Goal: Task Accomplishment & Management: Use online tool/utility

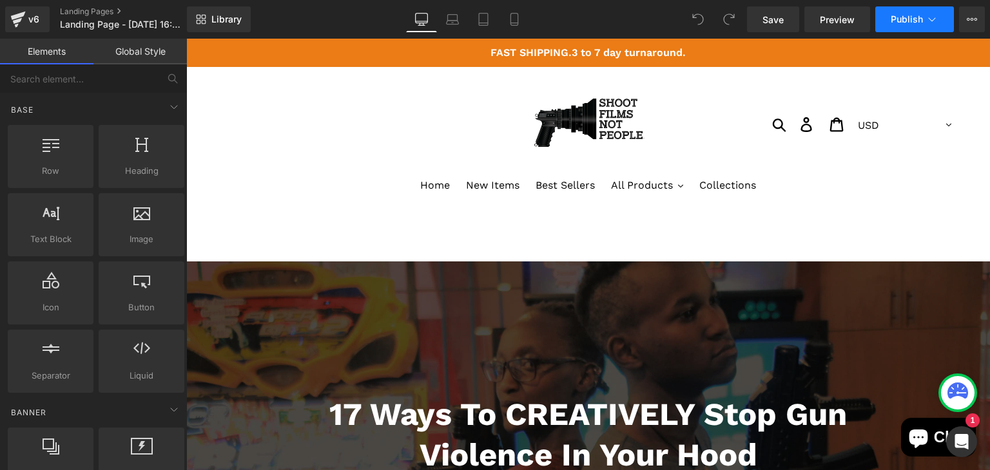
click at [909, 15] on span "Publish" at bounding box center [907, 19] width 32 height 10
click at [929, 22] on icon at bounding box center [931, 19] width 13 height 13
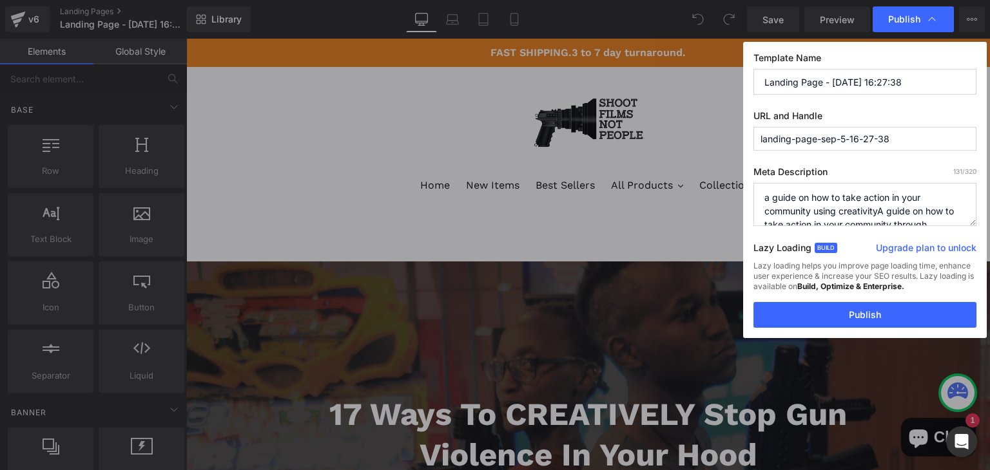
click at [842, 139] on input "landing-page-sep-5-16-27-38" at bounding box center [864, 139] width 223 height 24
click at [911, 140] on input "landing-page-sep-5-16-27-38" at bounding box center [864, 139] width 223 height 24
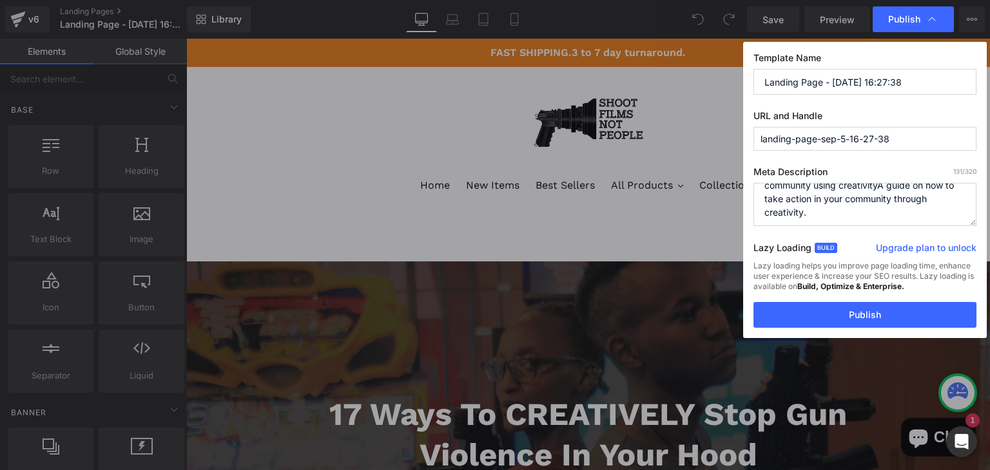
scroll to position [27, 0]
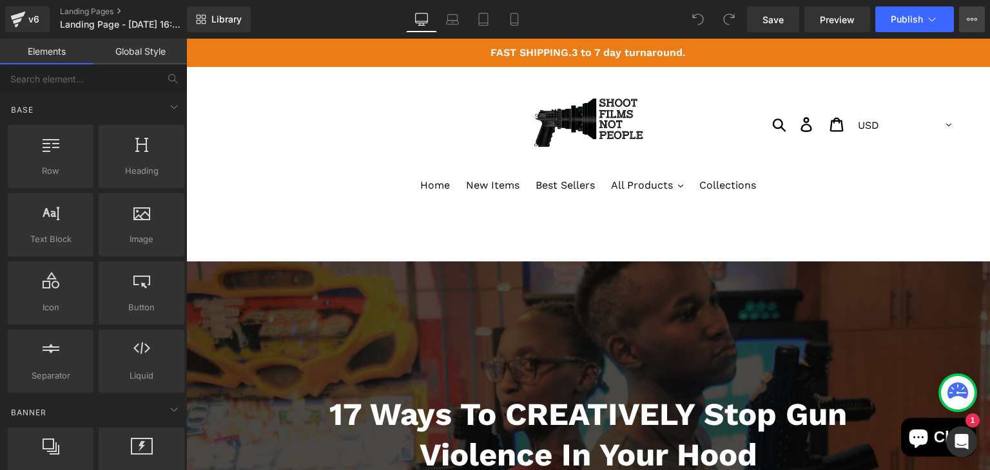
click at [970, 21] on icon at bounding box center [972, 19] width 10 height 10
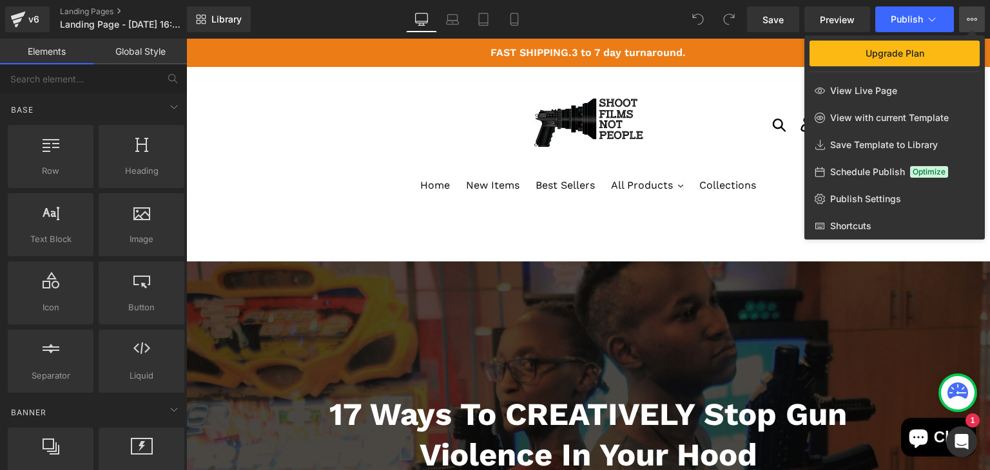
click at [963, 17] on button "Upgrade Plan View Live Page View with current Template Save Template to Library…" at bounding box center [972, 19] width 26 height 26
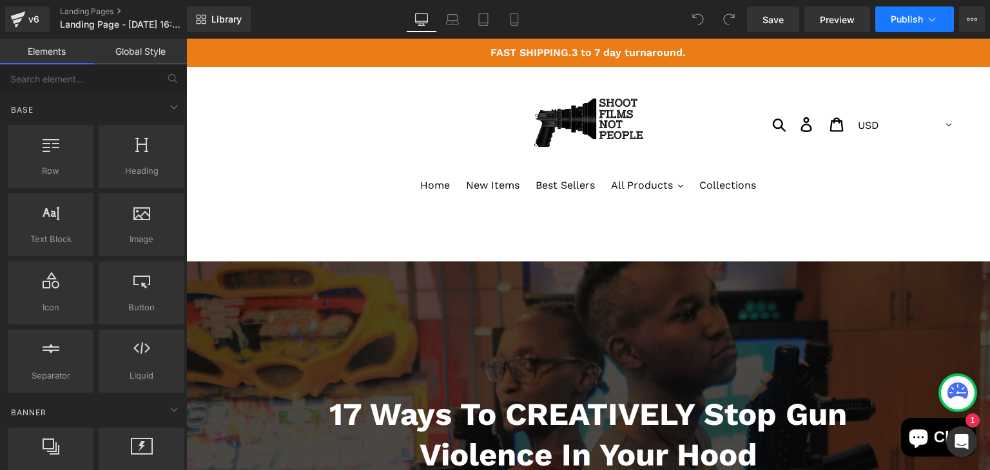
click at [941, 18] on button "Publish" at bounding box center [914, 19] width 79 height 26
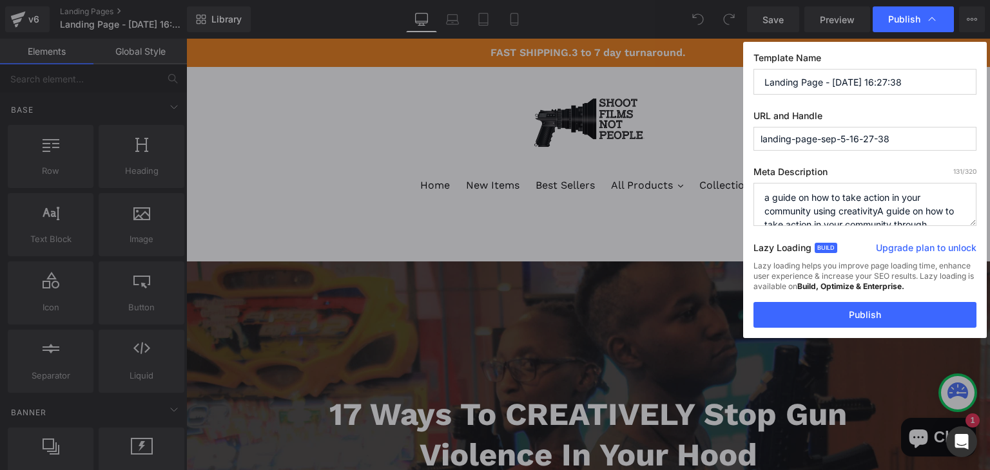
click at [835, 86] on input "Landing Page - [DATE] 16:27:38" at bounding box center [864, 82] width 223 height 26
click at [819, 133] on input "landing-page-sep-5-16-27-38" at bounding box center [864, 139] width 223 height 24
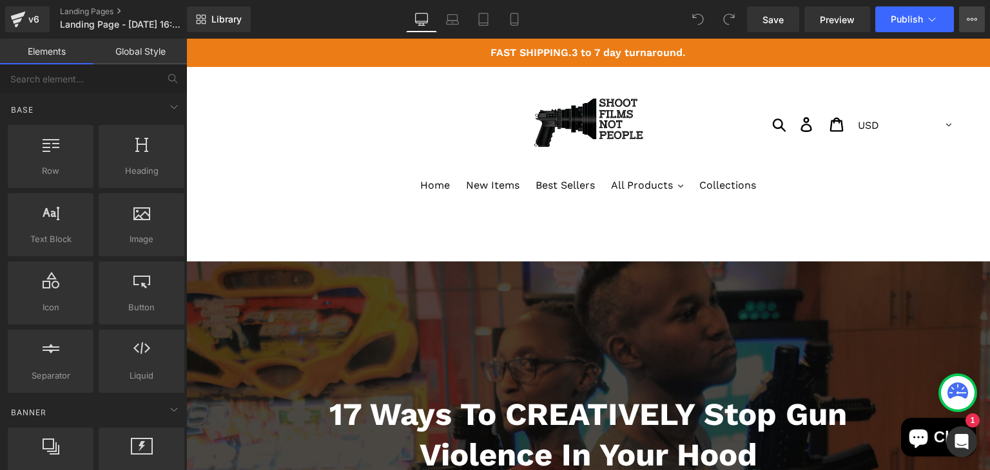
click at [965, 19] on button "Upgrade Plan View Live Page View with current Template Save Template to Library…" at bounding box center [972, 19] width 26 height 26
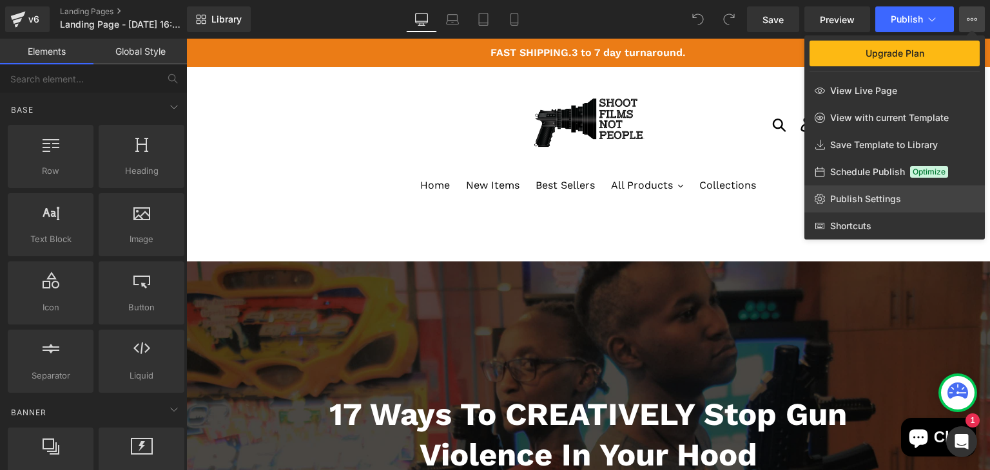
click at [884, 200] on span "Publish Settings" at bounding box center [865, 199] width 71 height 12
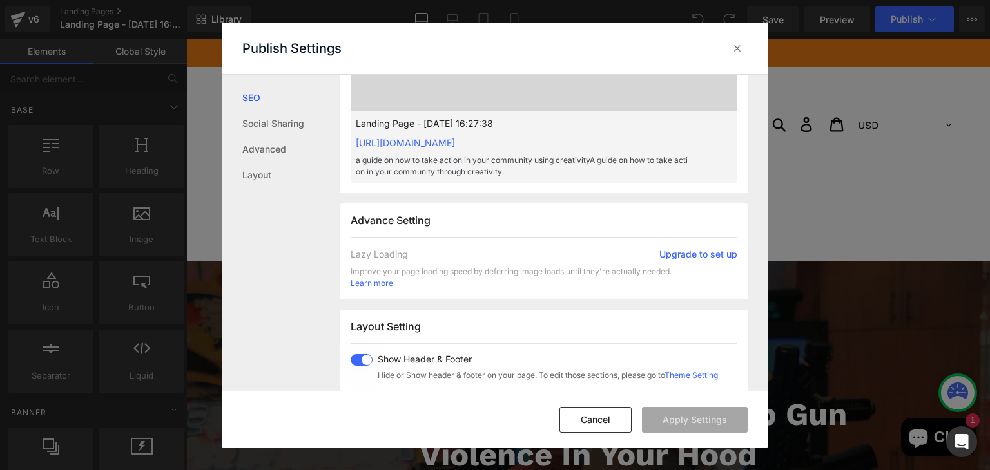
scroll to position [430, 0]
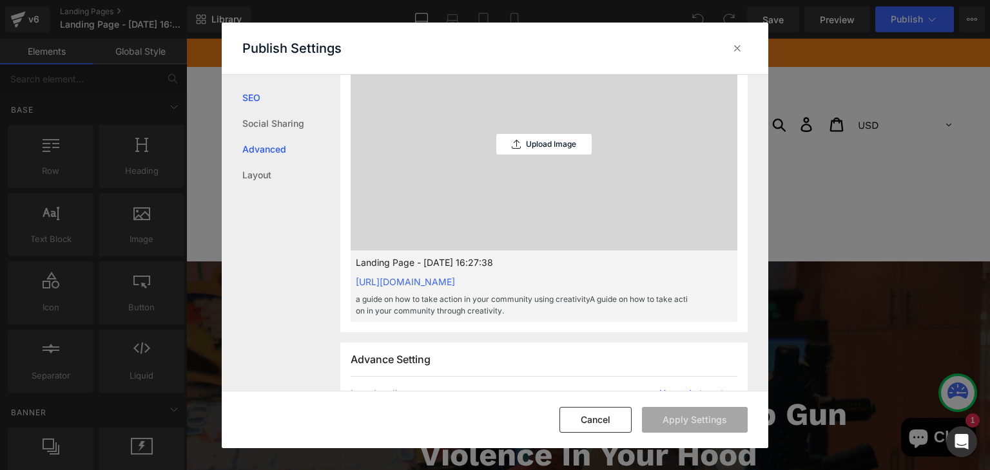
click at [284, 152] on link "Advanced" at bounding box center [291, 150] width 98 height 26
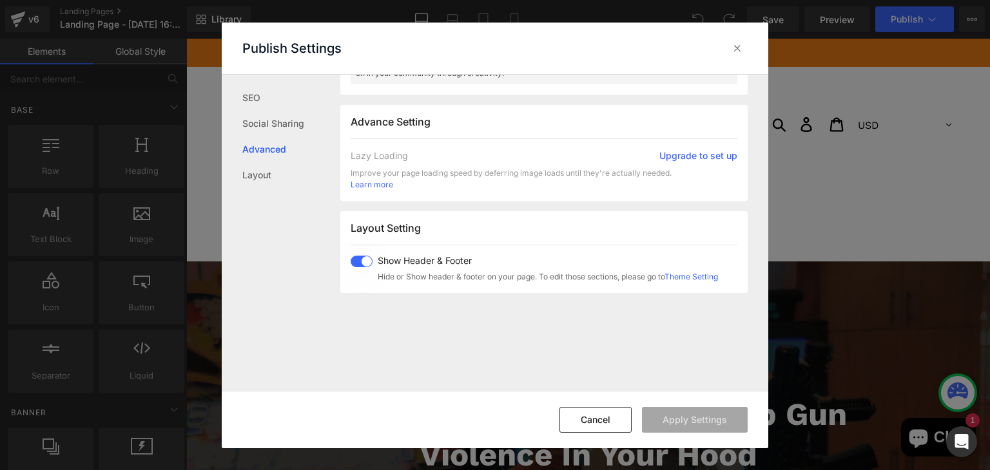
scroll to position [688, 0]
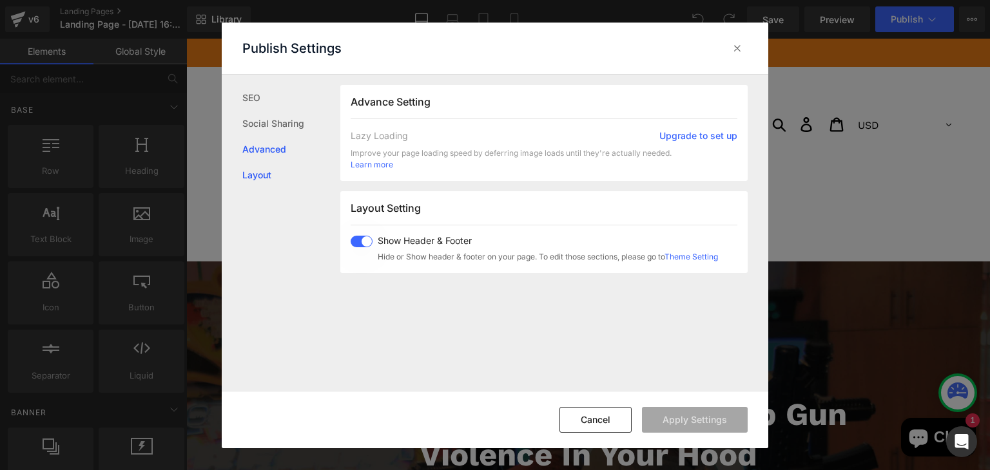
click at [242, 175] on link "Layout" at bounding box center [291, 175] width 98 height 26
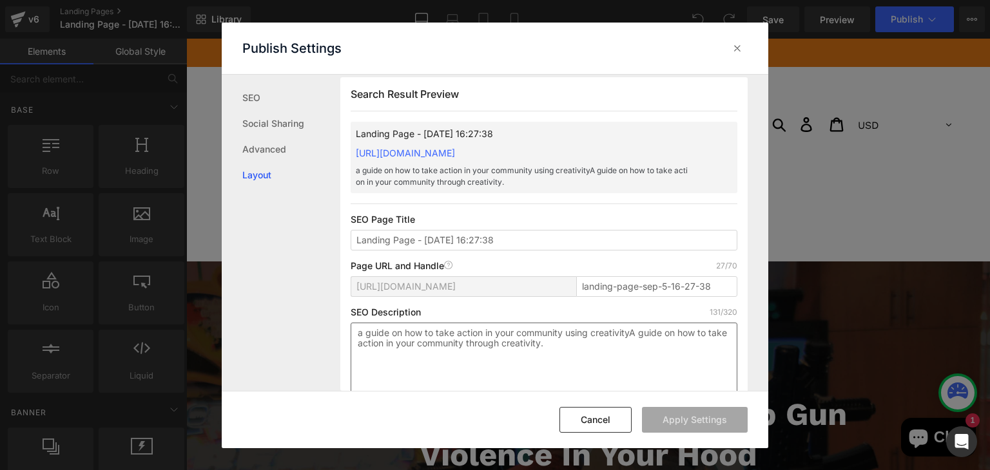
scroll to position [0, 0]
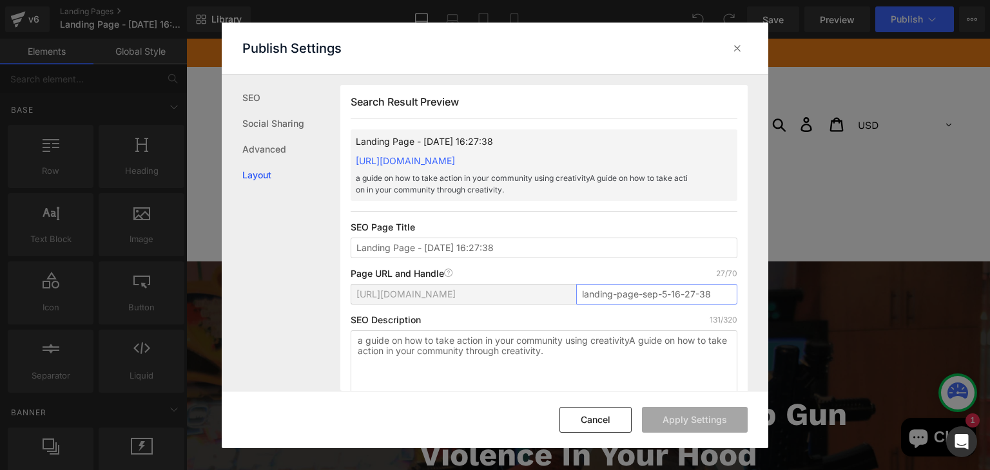
click at [595, 294] on input "landing-page-sep-5-16-27-38" at bounding box center [656, 294] width 161 height 21
click at [576, 294] on input "landing-page-sep-5-16-27-38" at bounding box center [656, 294] width 161 height 21
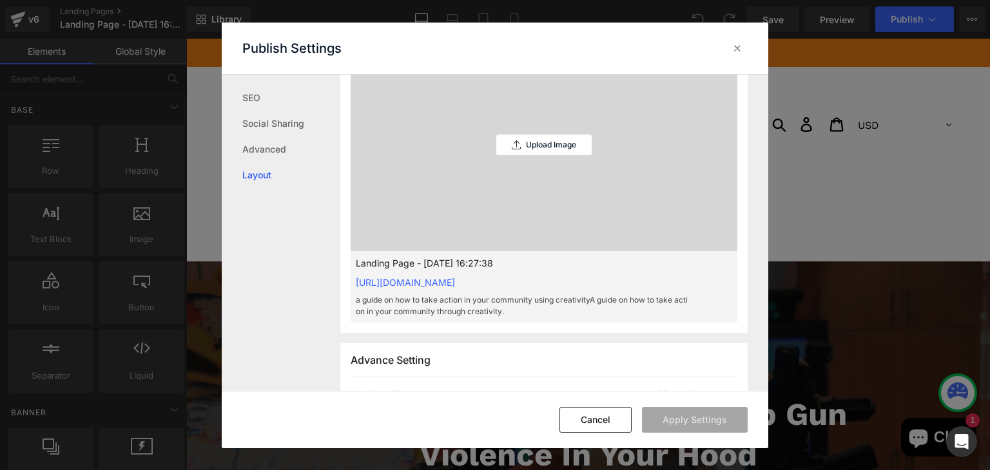
scroll to position [773, 0]
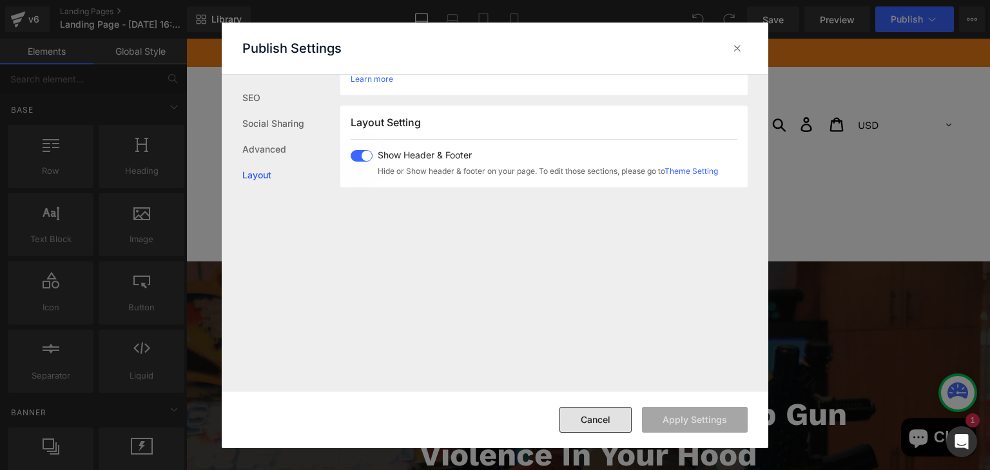
click at [597, 418] on button "Cancel" at bounding box center [595, 420] width 72 height 26
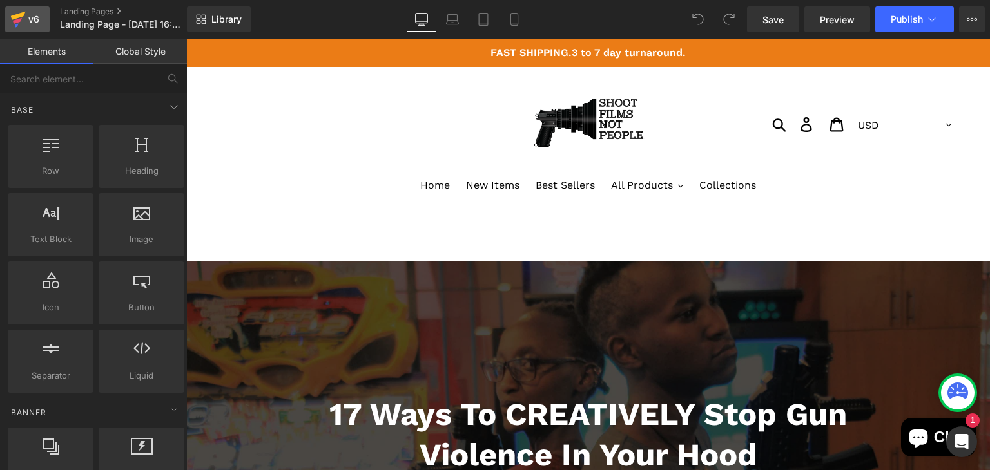
click at [29, 16] on div "v6" at bounding box center [34, 19] width 16 height 17
click at [968, 19] on icon at bounding box center [972, 19] width 10 height 10
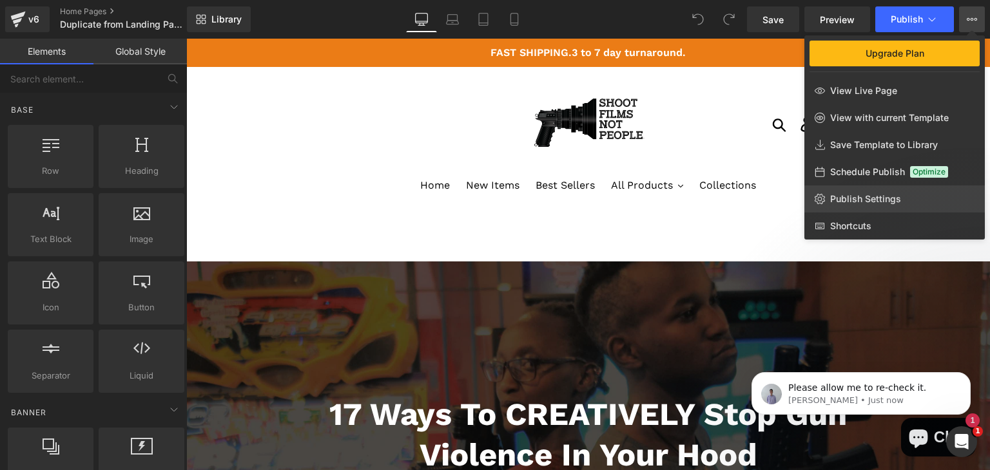
click at [861, 198] on span "Publish Settings" at bounding box center [865, 199] width 71 height 12
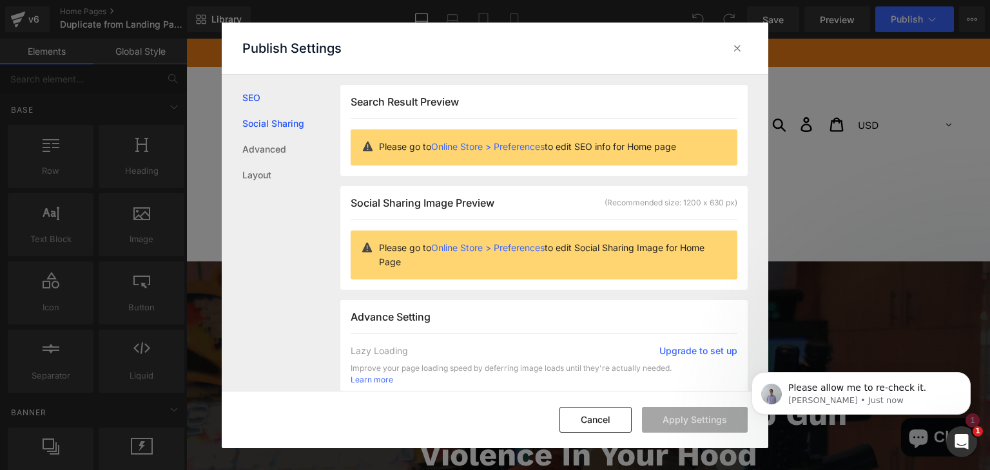
click at [271, 121] on link "Social Sharing" at bounding box center [291, 124] width 98 height 26
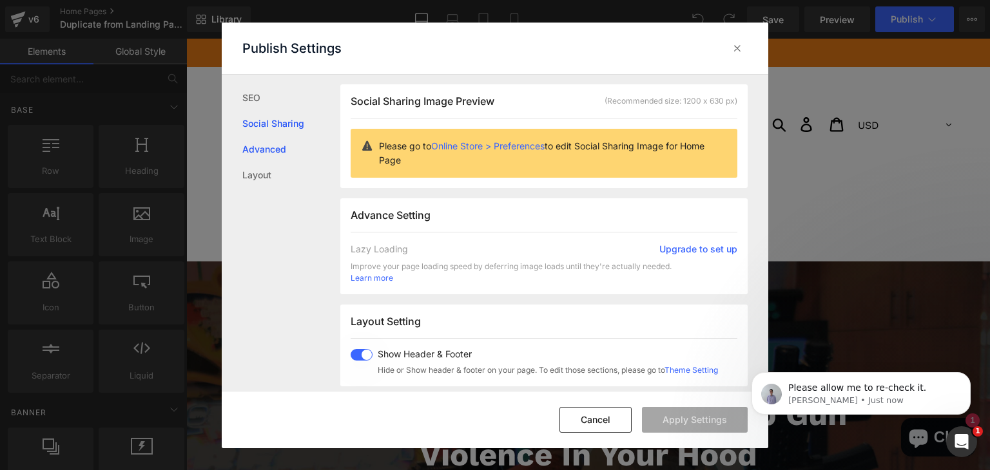
click at [271, 149] on link "Advanced" at bounding box center [291, 150] width 98 height 26
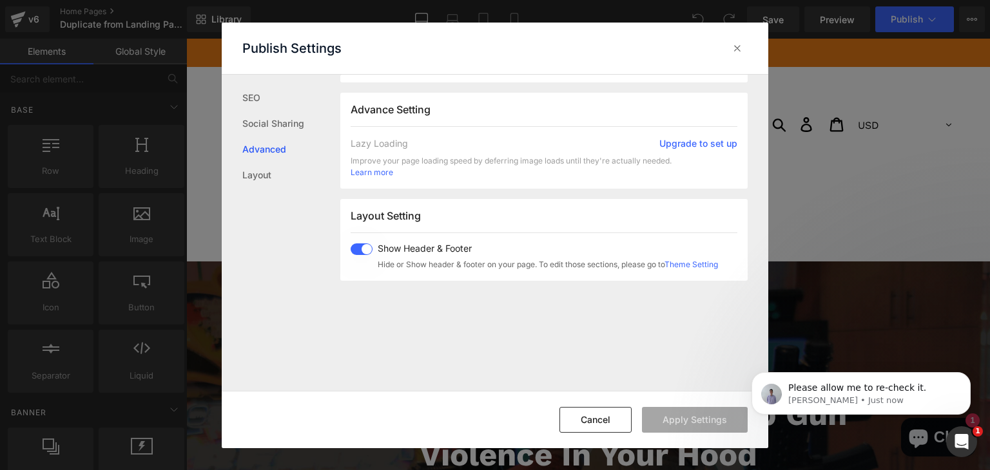
scroll to position [216, 0]
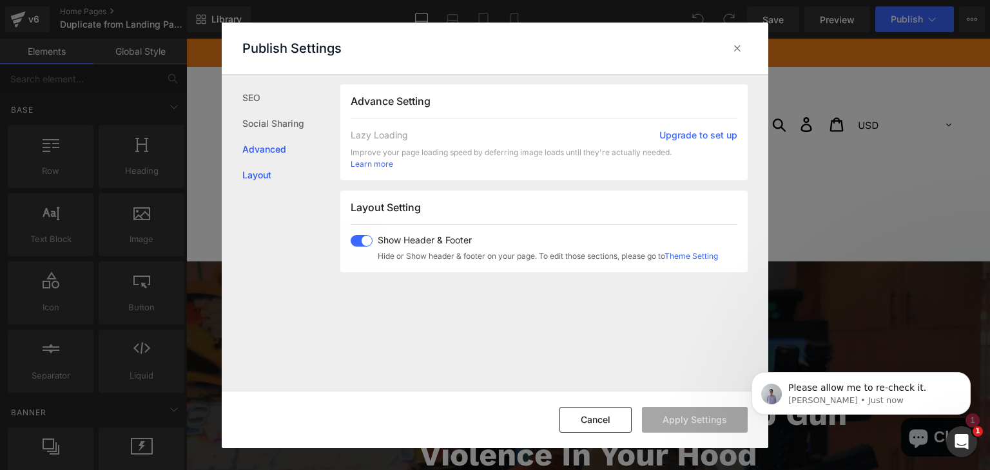
click at [268, 168] on link "Layout" at bounding box center [291, 175] width 98 height 26
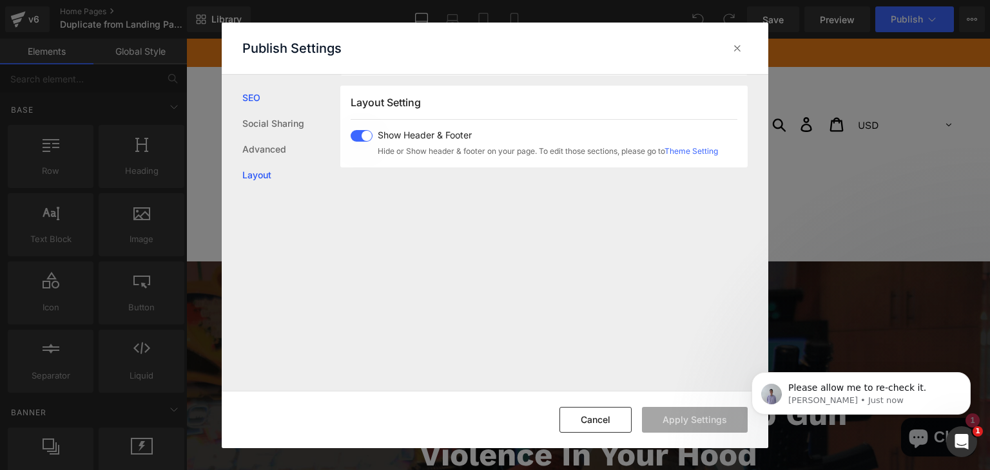
click at [263, 95] on link "SEO" at bounding box center [291, 98] width 98 height 26
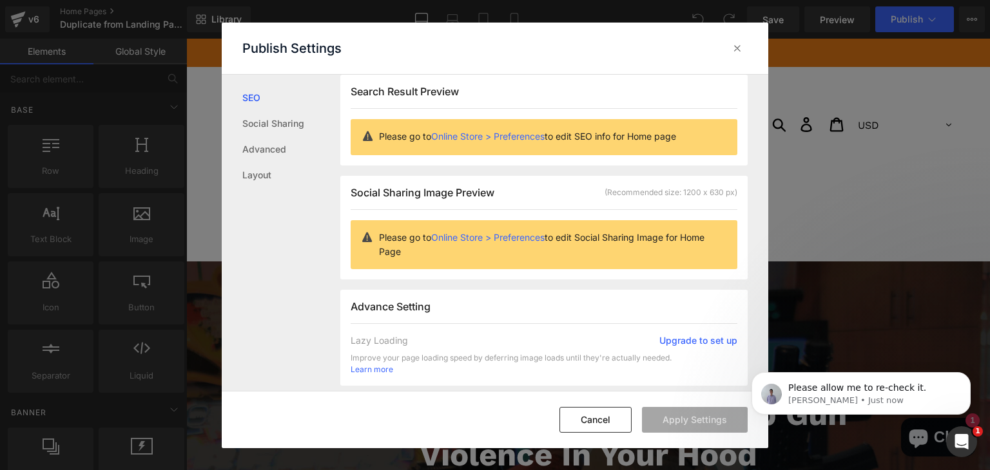
scroll to position [0, 0]
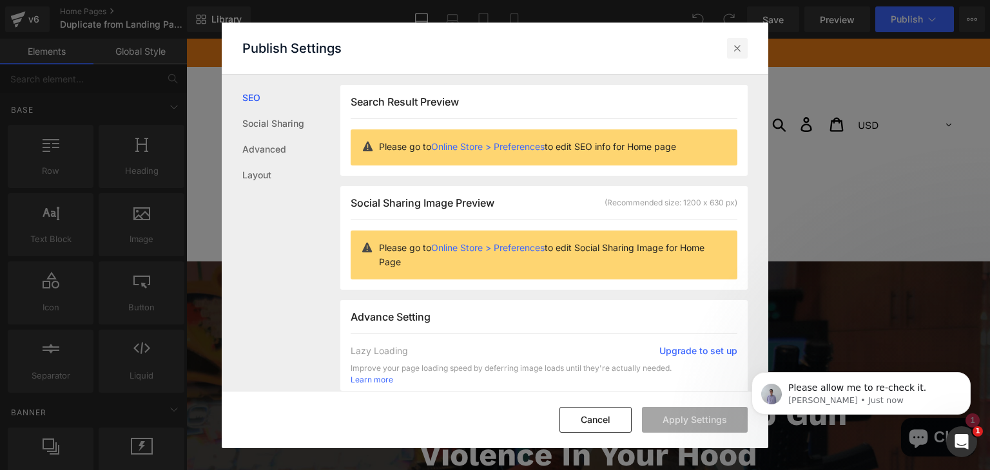
click at [731, 55] on div at bounding box center [737, 48] width 21 height 21
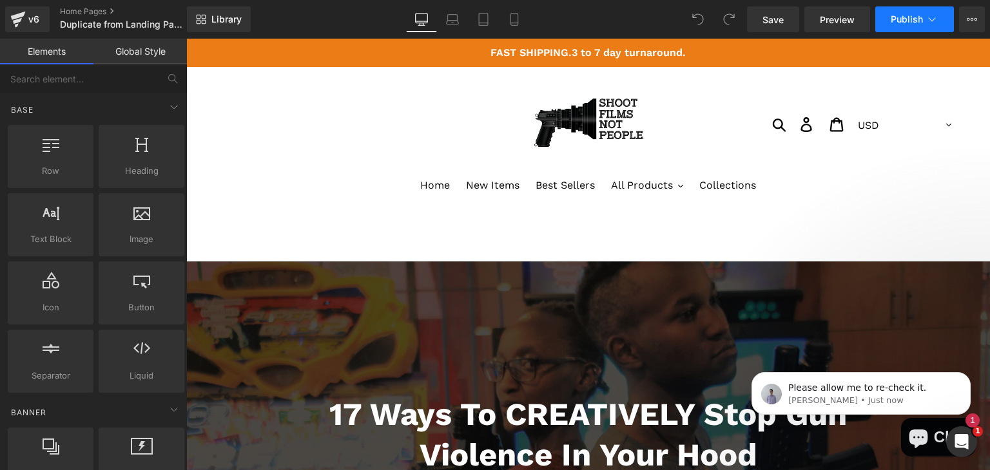
click at [941, 18] on button "Publish" at bounding box center [914, 19] width 79 height 26
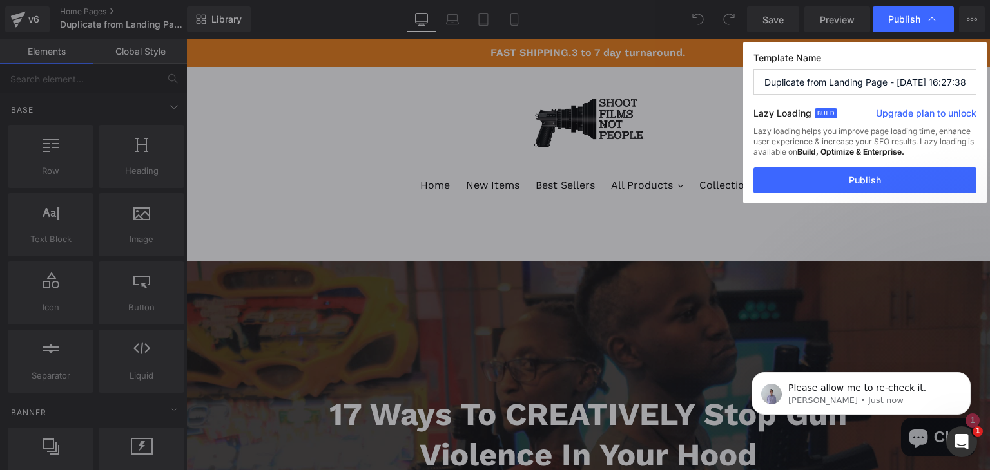
click at [893, 82] on input "Duplicate from Landing Page - Sep 5, 16:27:38" at bounding box center [864, 82] width 223 height 26
click at [907, 82] on input "Duplicate from Landing Page - Sep 5, 16:27:38" at bounding box center [864, 82] width 223 height 26
click at [900, 82] on input "Duplicate from Landing Page - Sep 5, 16:27:38" at bounding box center [864, 82] width 223 height 26
click at [876, 184] on button "Publish" at bounding box center [864, 181] width 223 height 26
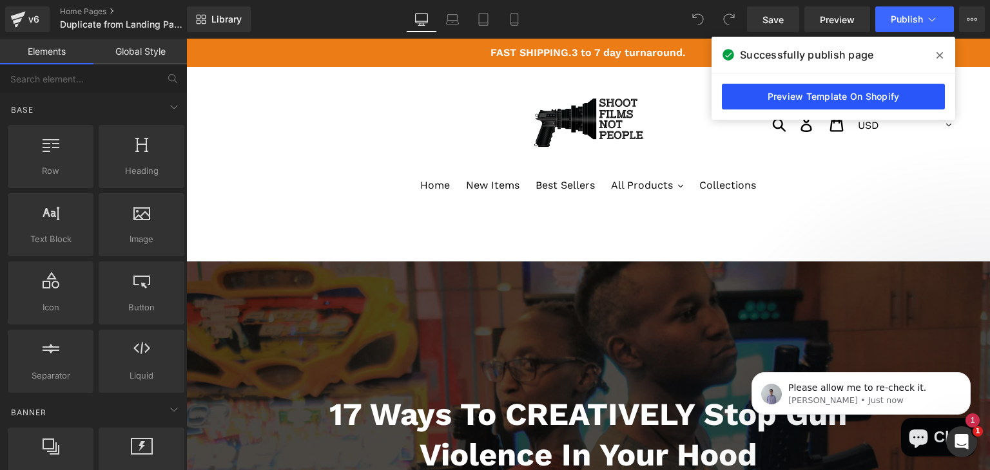
click at [840, 98] on link "Preview Template On Shopify" at bounding box center [833, 97] width 223 height 26
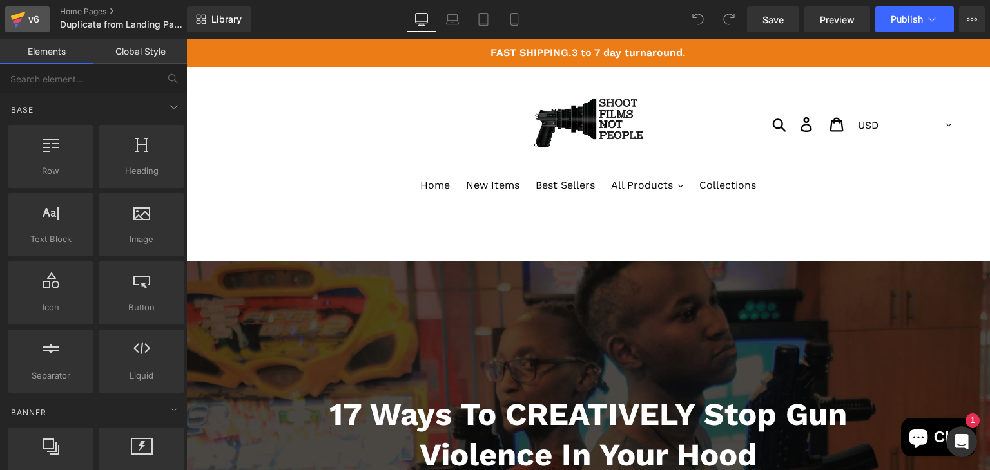
click at [27, 12] on div "v6" at bounding box center [34, 19] width 16 height 17
click at [961, 20] on button "Upgrade Plan View Live Page View with current Template Save Template to Library…" at bounding box center [972, 19] width 26 height 26
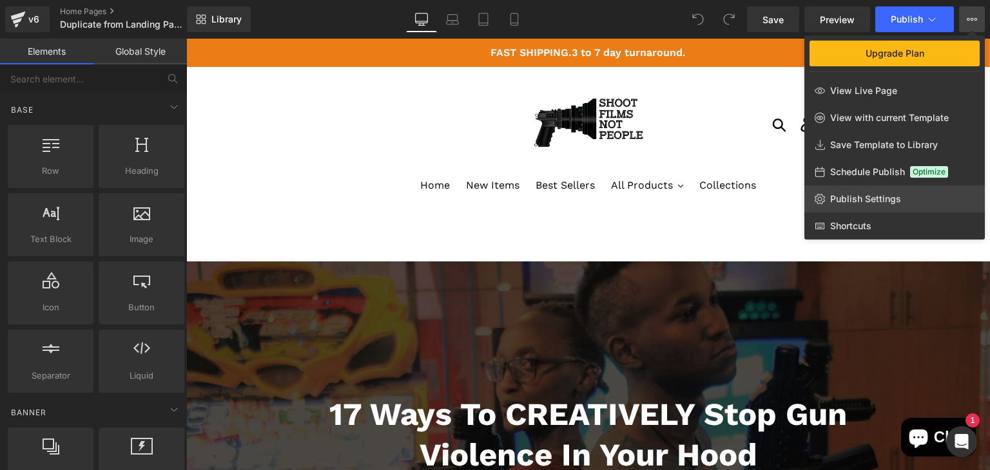
click at [882, 195] on span "Publish Settings" at bounding box center [865, 199] width 71 height 12
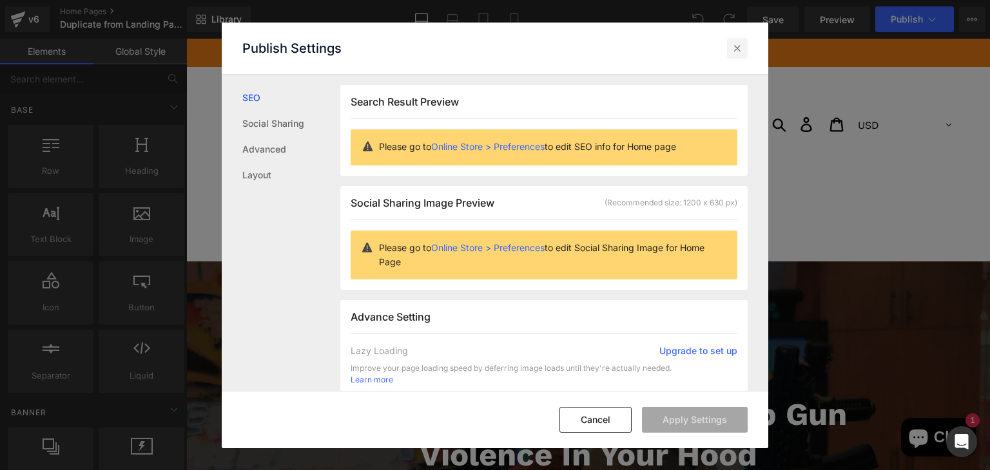
click at [741, 50] on icon at bounding box center [737, 48] width 13 height 13
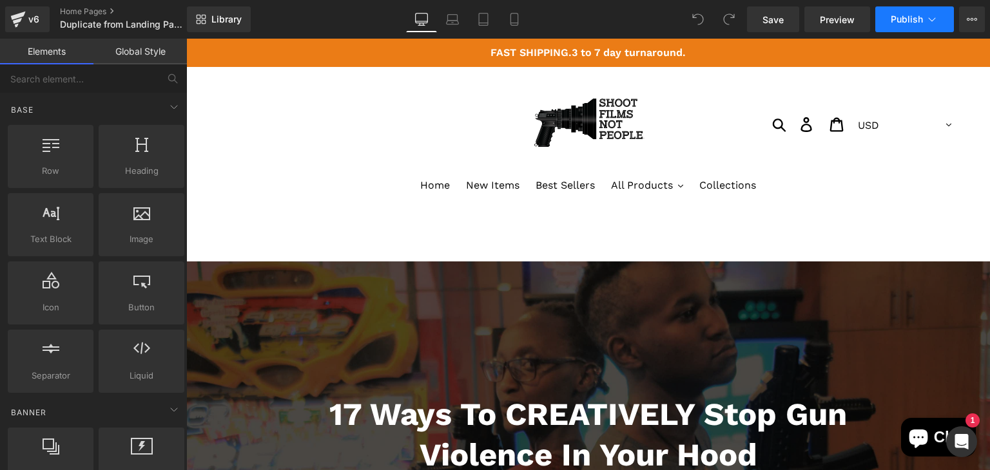
click at [929, 19] on icon at bounding box center [931, 19] width 13 height 13
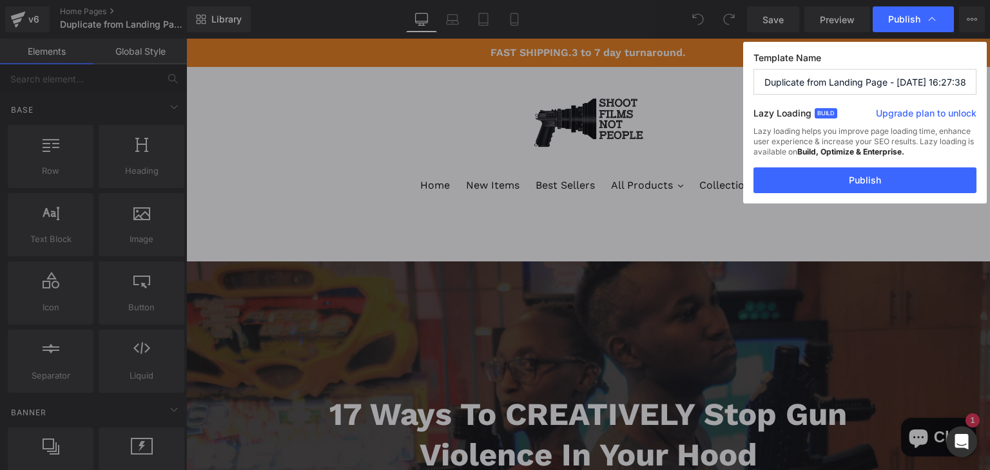
click at [873, 82] on input "Duplicate from Landing Page - Sep 5, 16:27:38" at bounding box center [864, 82] width 223 height 26
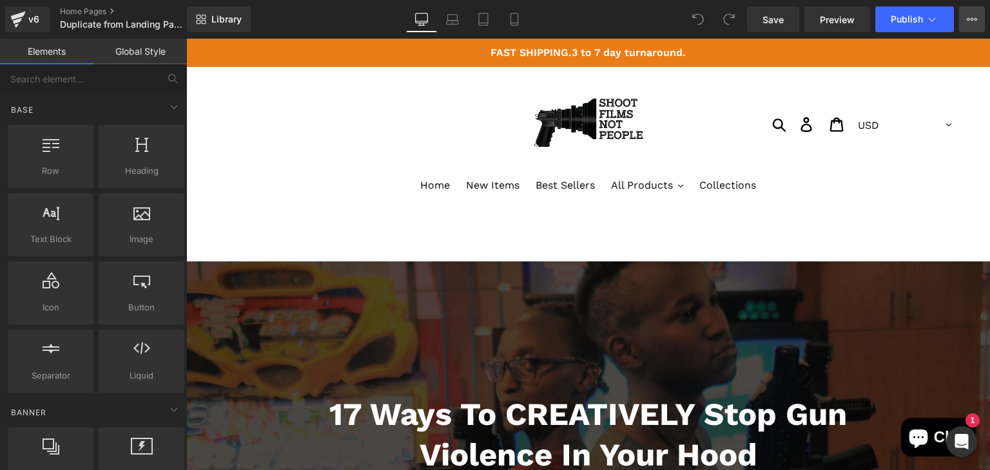
click at [966, 24] on button "Upgrade Plan View Live Page View with current Template Save Template to Library…" at bounding box center [972, 19] width 26 height 26
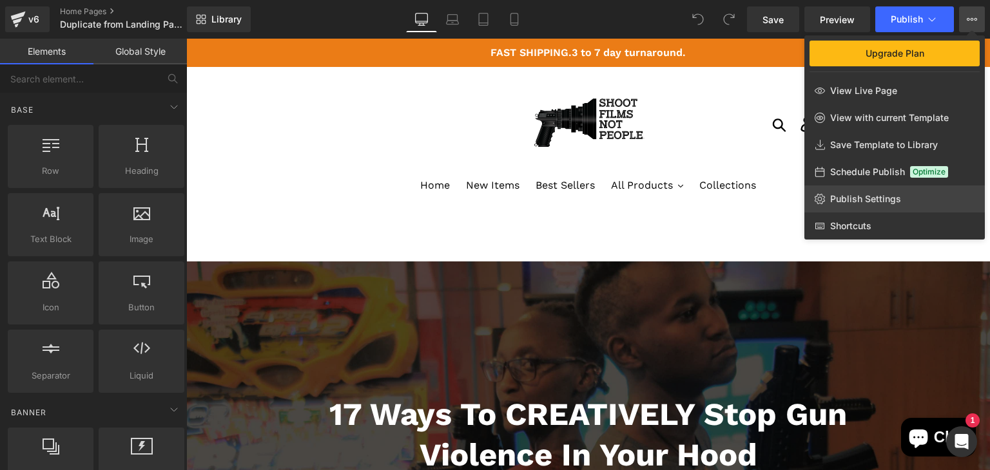
click at [853, 191] on link "Publish Settings" at bounding box center [894, 199] width 180 height 27
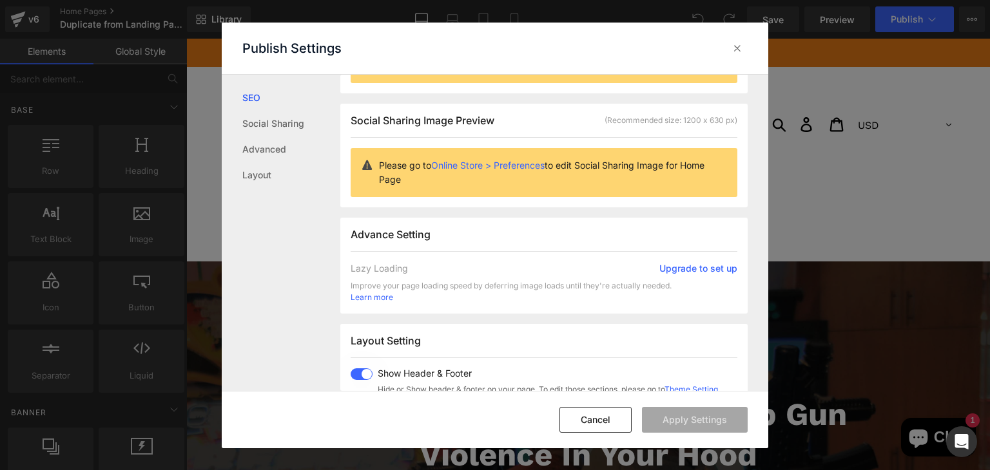
scroll to position [86, 0]
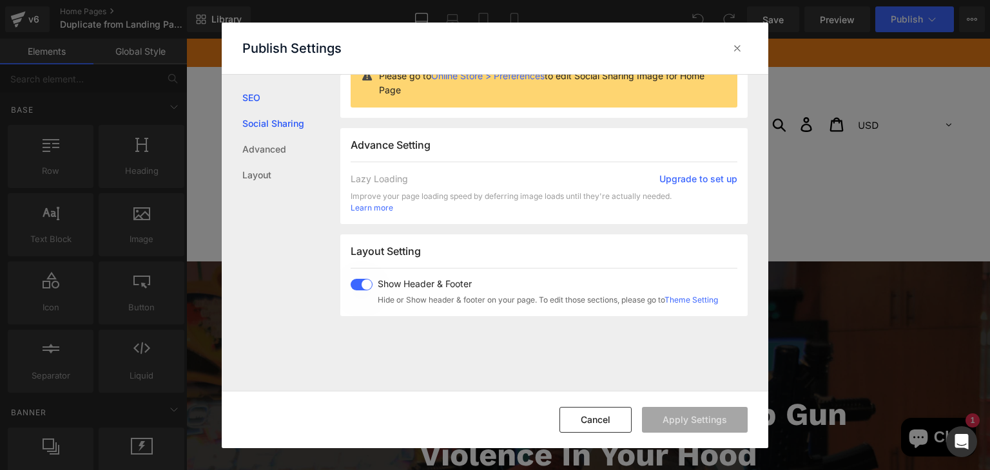
click at [263, 126] on link "Social Sharing" at bounding box center [291, 124] width 98 height 26
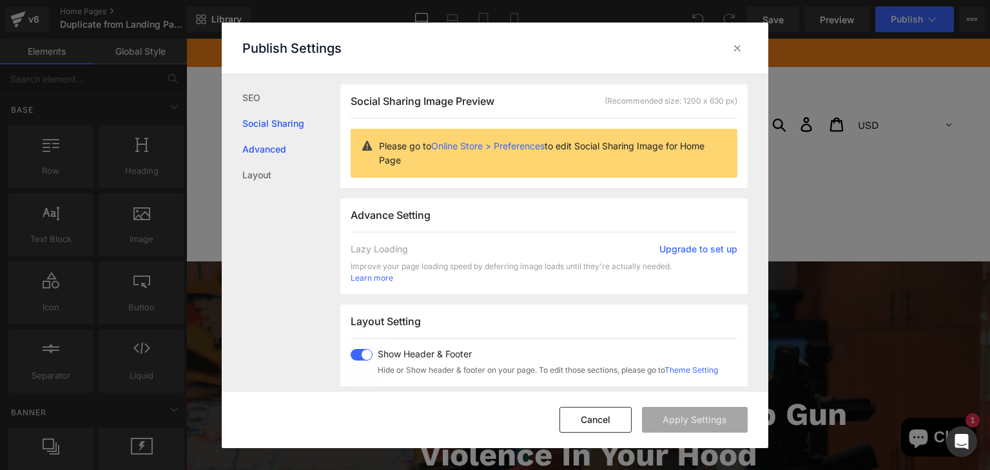
click at [273, 150] on link "Advanced" at bounding box center [291, 150] width 98 height 26
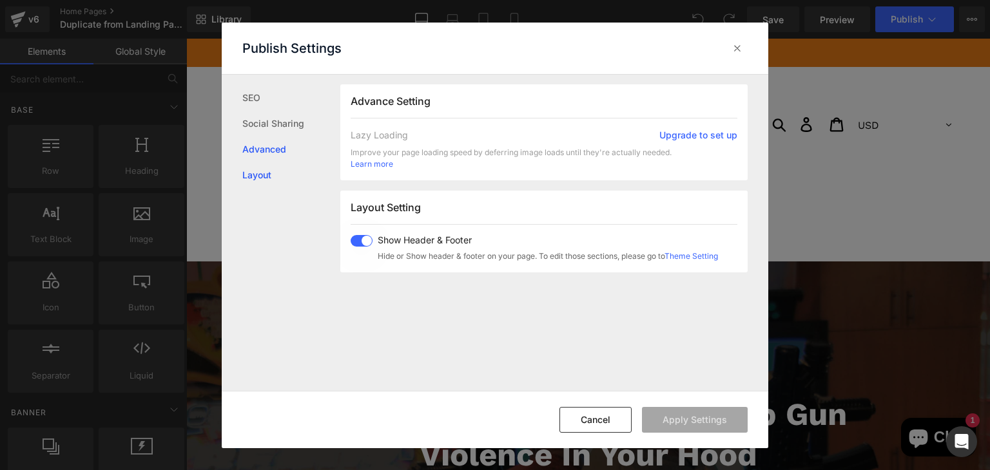
click at [261, 173] on link "Layout" at bounding box center [291, 175] width 98 height 26
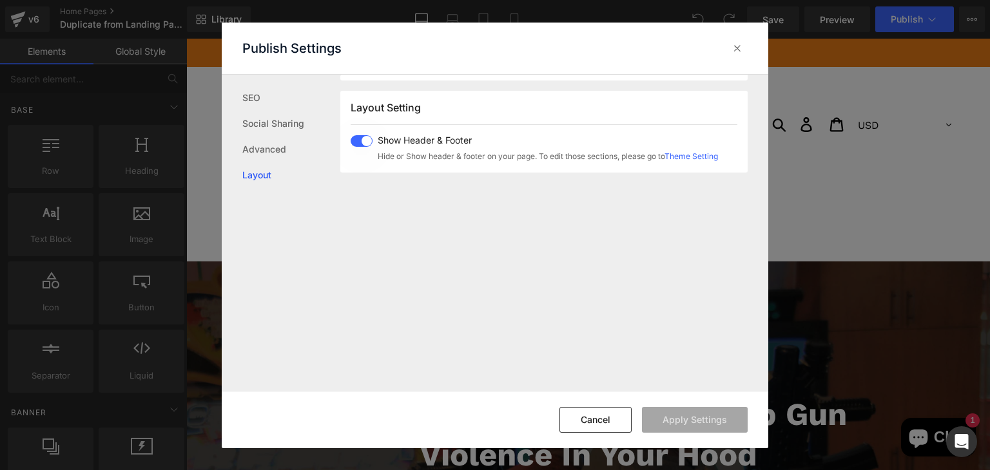
scroll to position [321, 0]
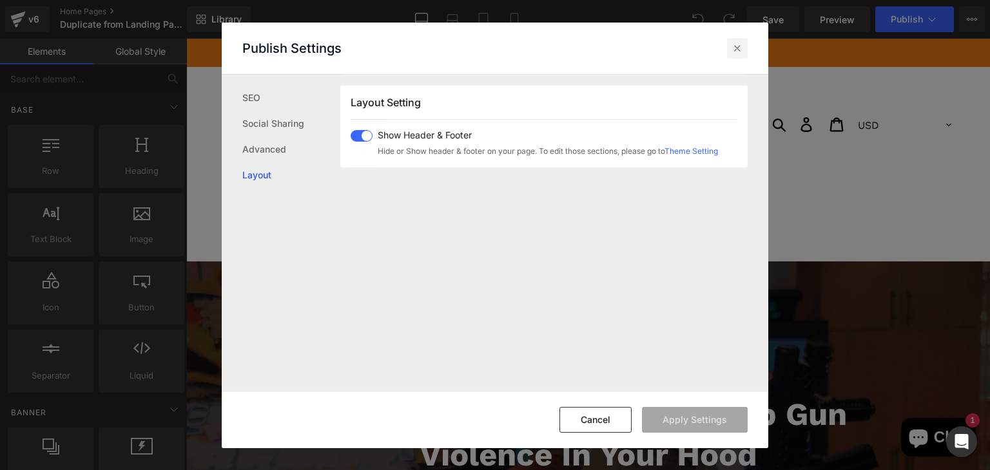
click at [731, 53] on icon at bounding box center [737, 48] width 13 height 13
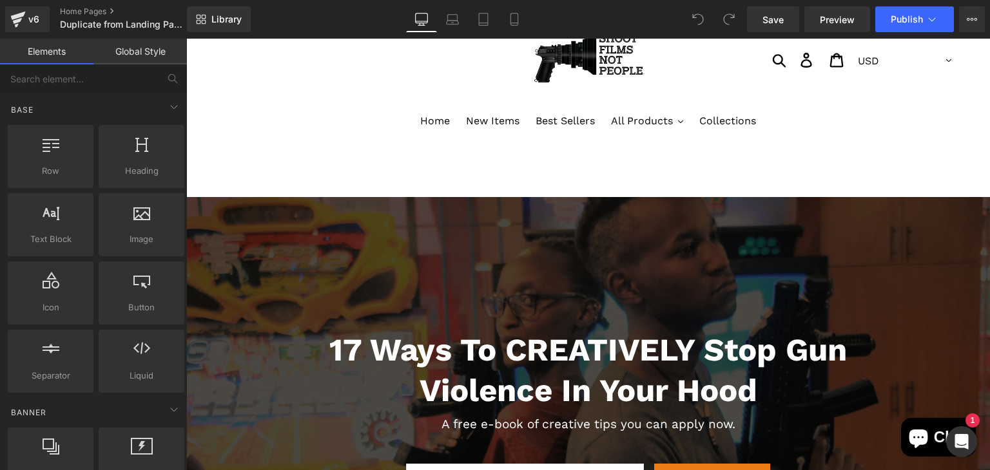
scroll to position [258, 0]
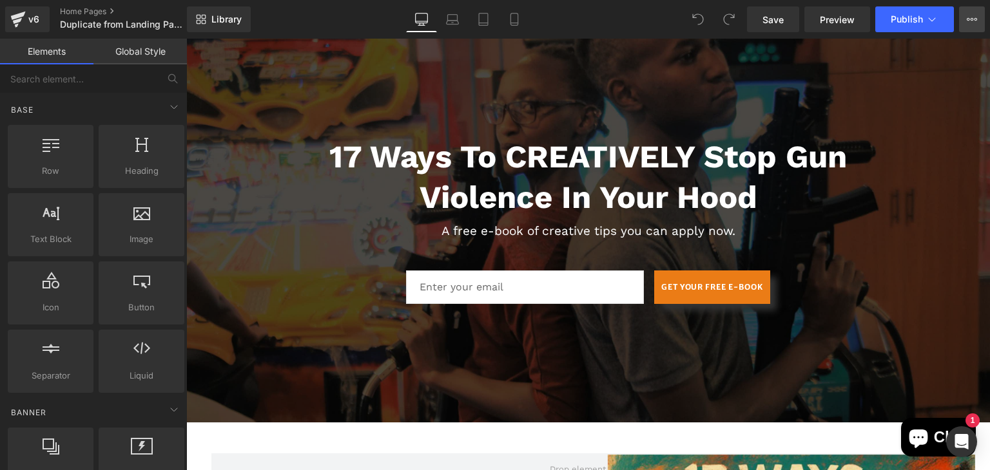
click at [966, 25] on button "Upgrade Plan View Live Page View with current Template Save Template to Library…" at bounding box center [972, 19] width 26 height 26
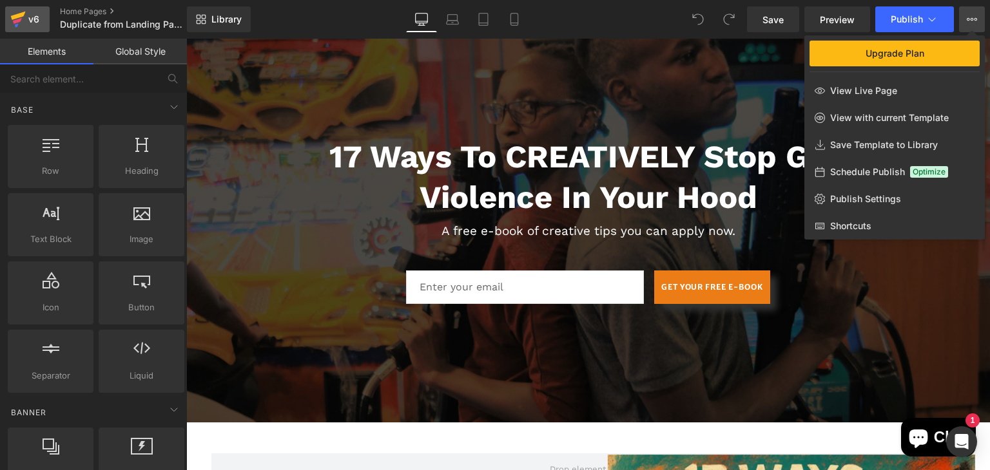
click at [37, 9] on link "v6" at bounding box center [27, 19] width 44 height 26
